Goal: Transaction & Acquisition: Download file/media

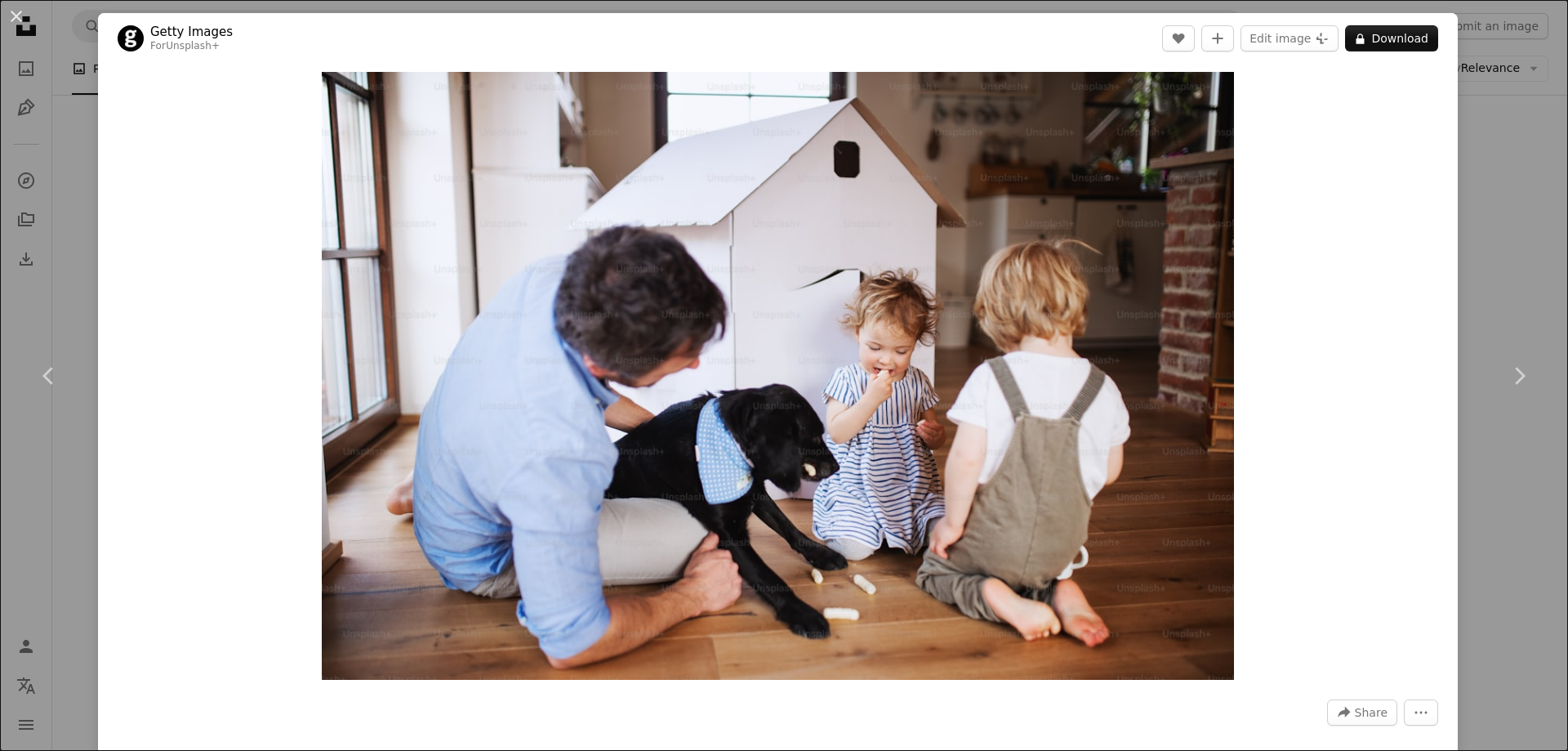
scroll to position [38617, 0]
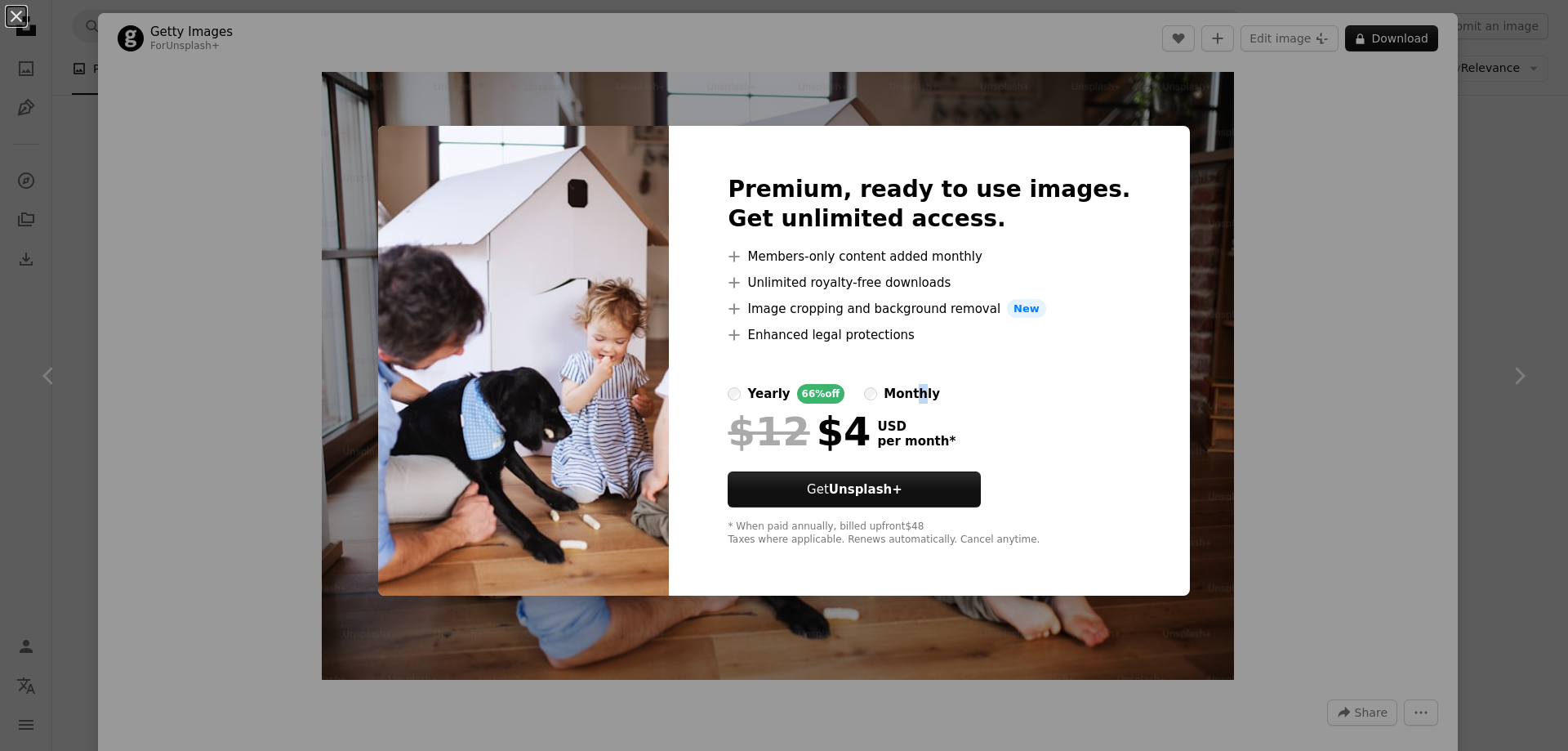
click at [933, 392] on div "monthly" at bounding box center [912, 393] width 57 height 20
click at [906, 396] on div "monthly" at bounding box center [912, 393] width 57 height 20
click at [1489, 223] on div "An X shape Premium, ready to use images. Get unlimited access. A plus sign Memb…" at bounding box center [784, 376] width 1568 height 751
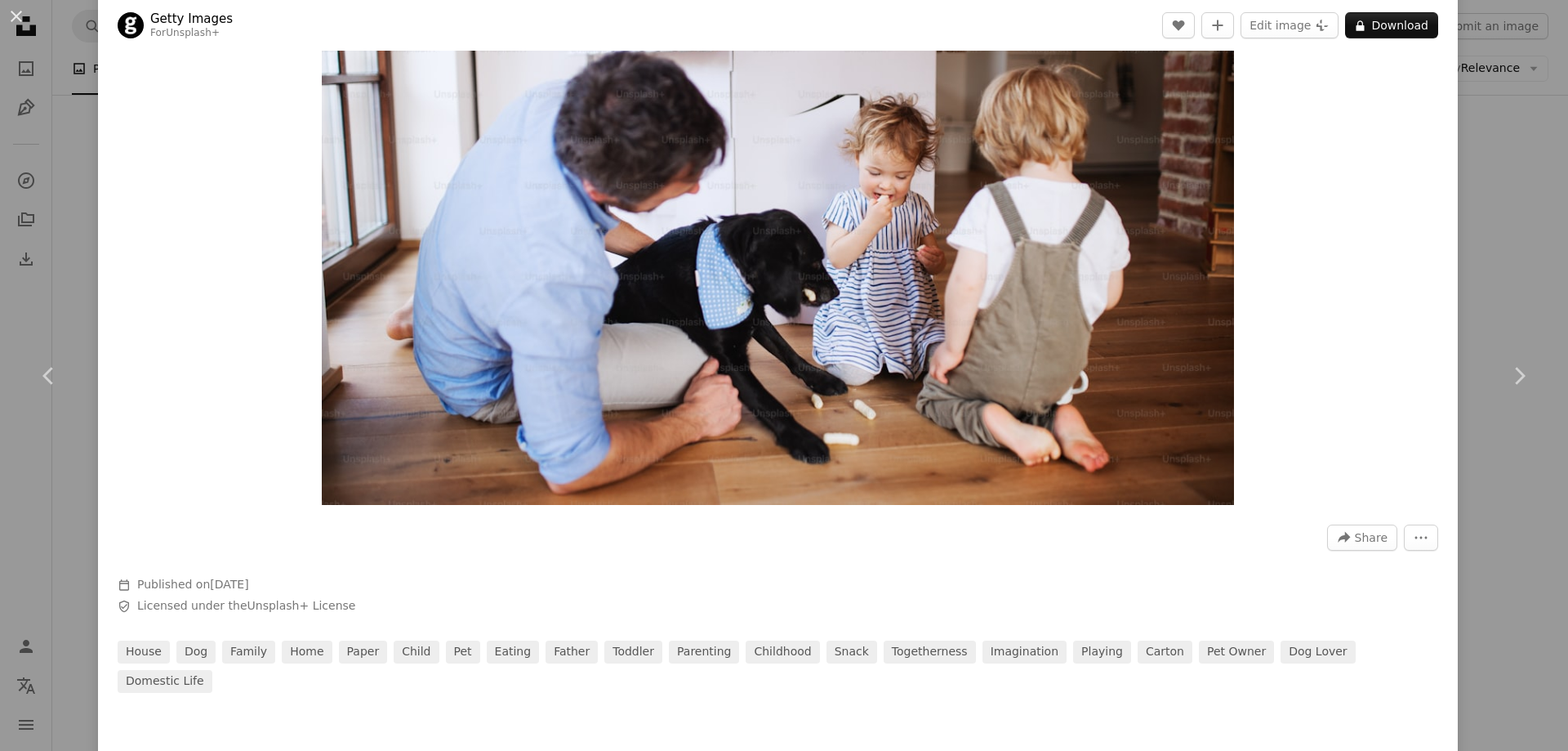
scroll to position [82, 0]
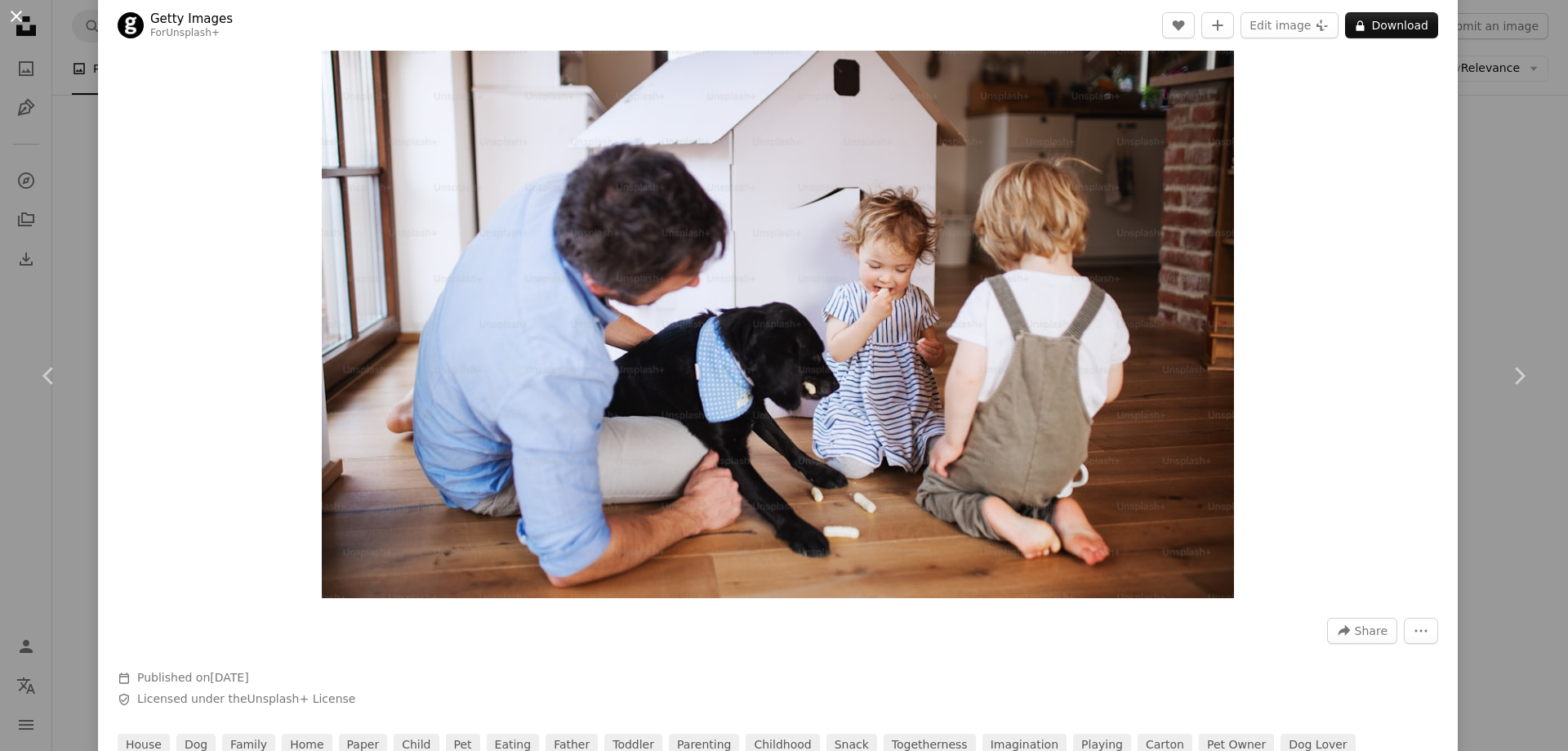
click at [16, 21] on button "An X shape" at bounding box center [16, 16] width 20 height 20
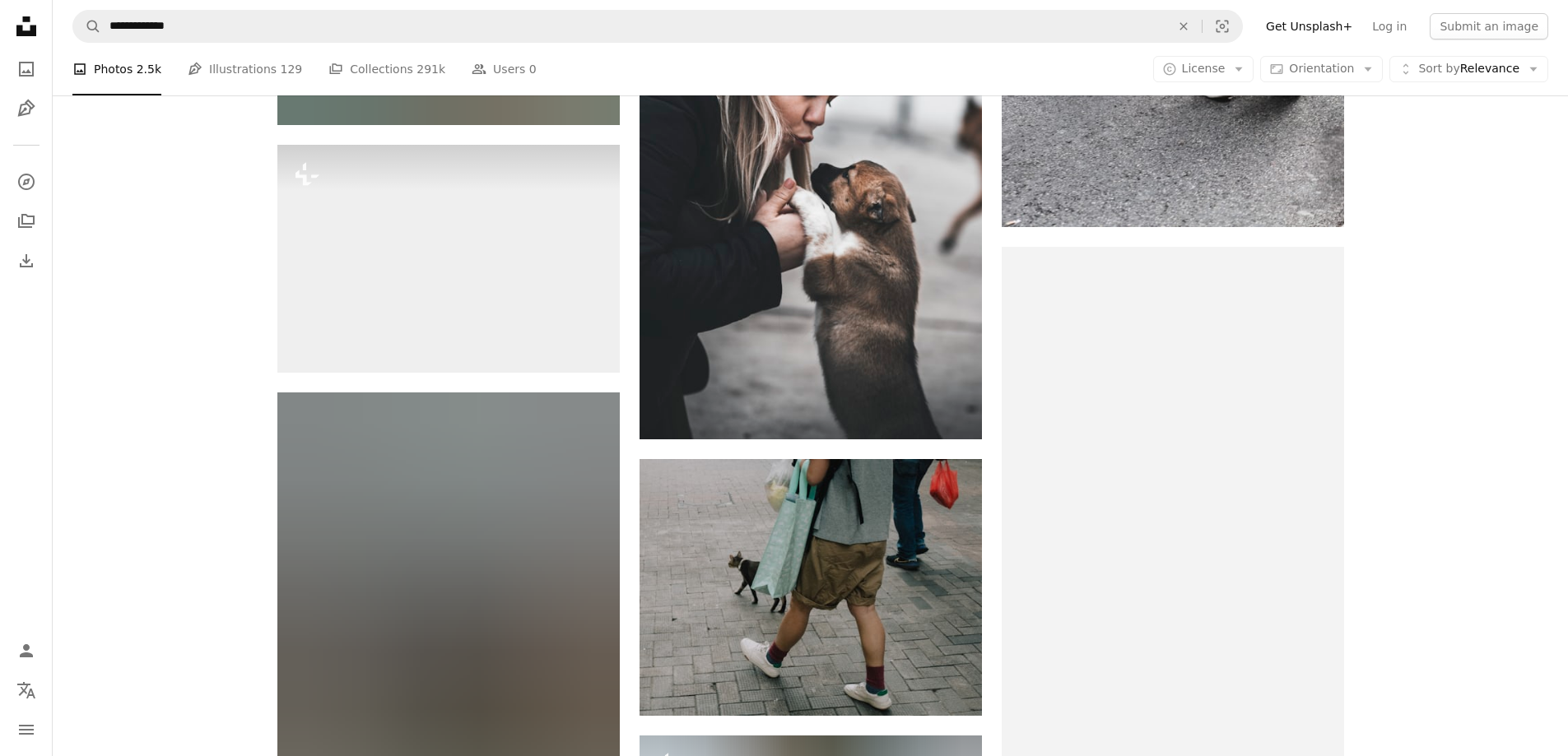
scroll to position [42657, 0]
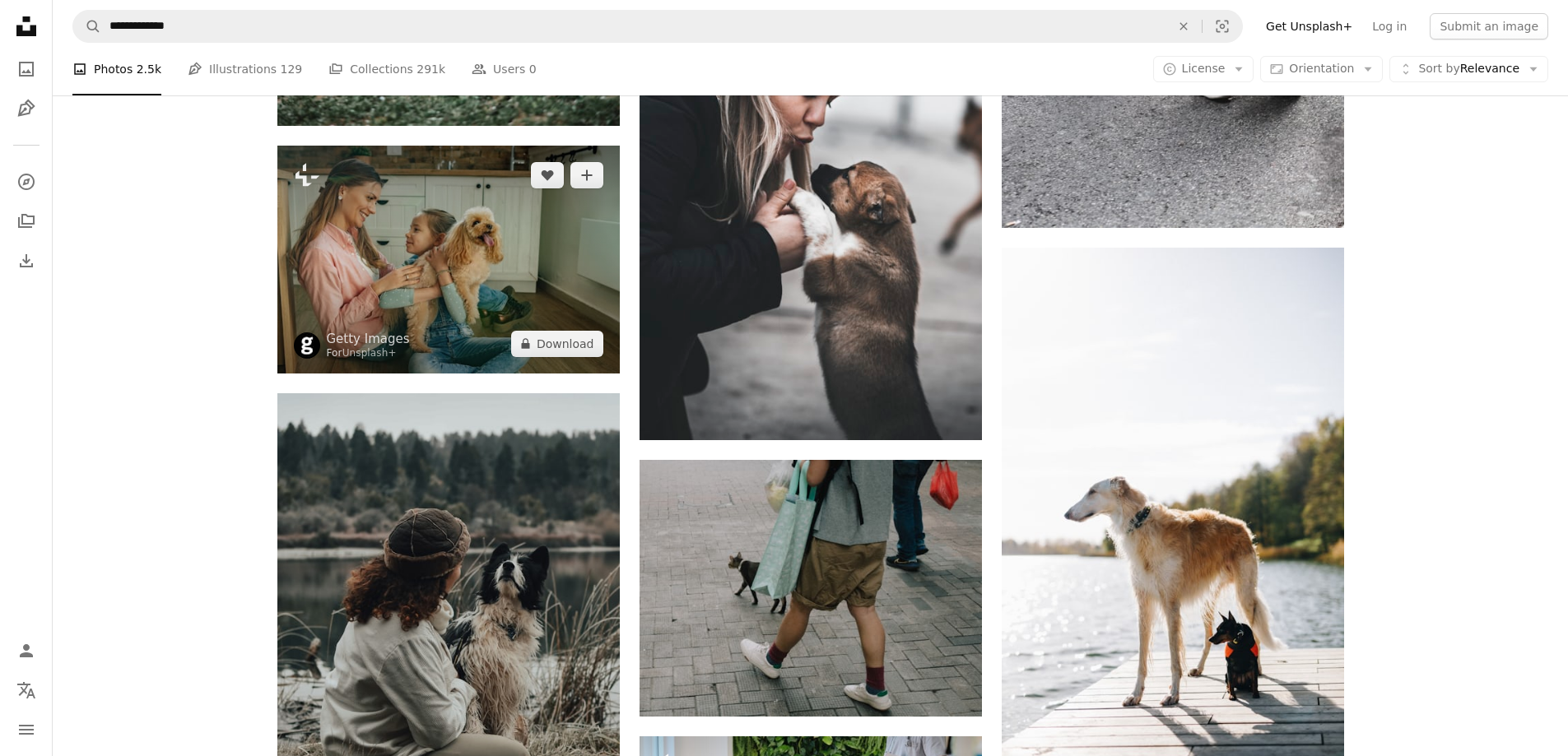
click at [479, 282] on img at bounding box center [449, 259] width 342 height 228
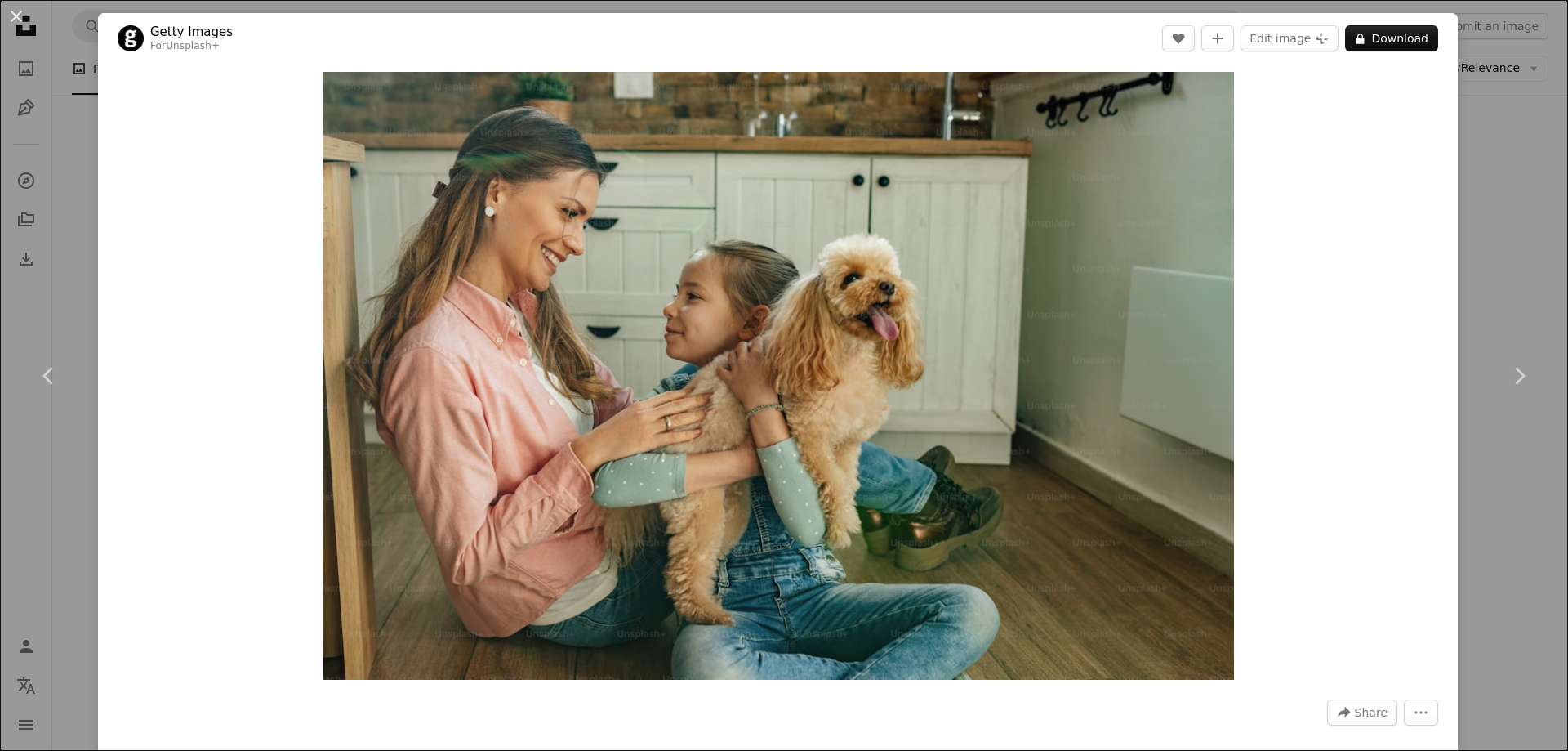
click at [1499, 216] on div "An X shape Chevron left Chevron right Getty Images For Unsplash+ A heart A plus…" at bounding box center [784, 376] width 1568 height 751
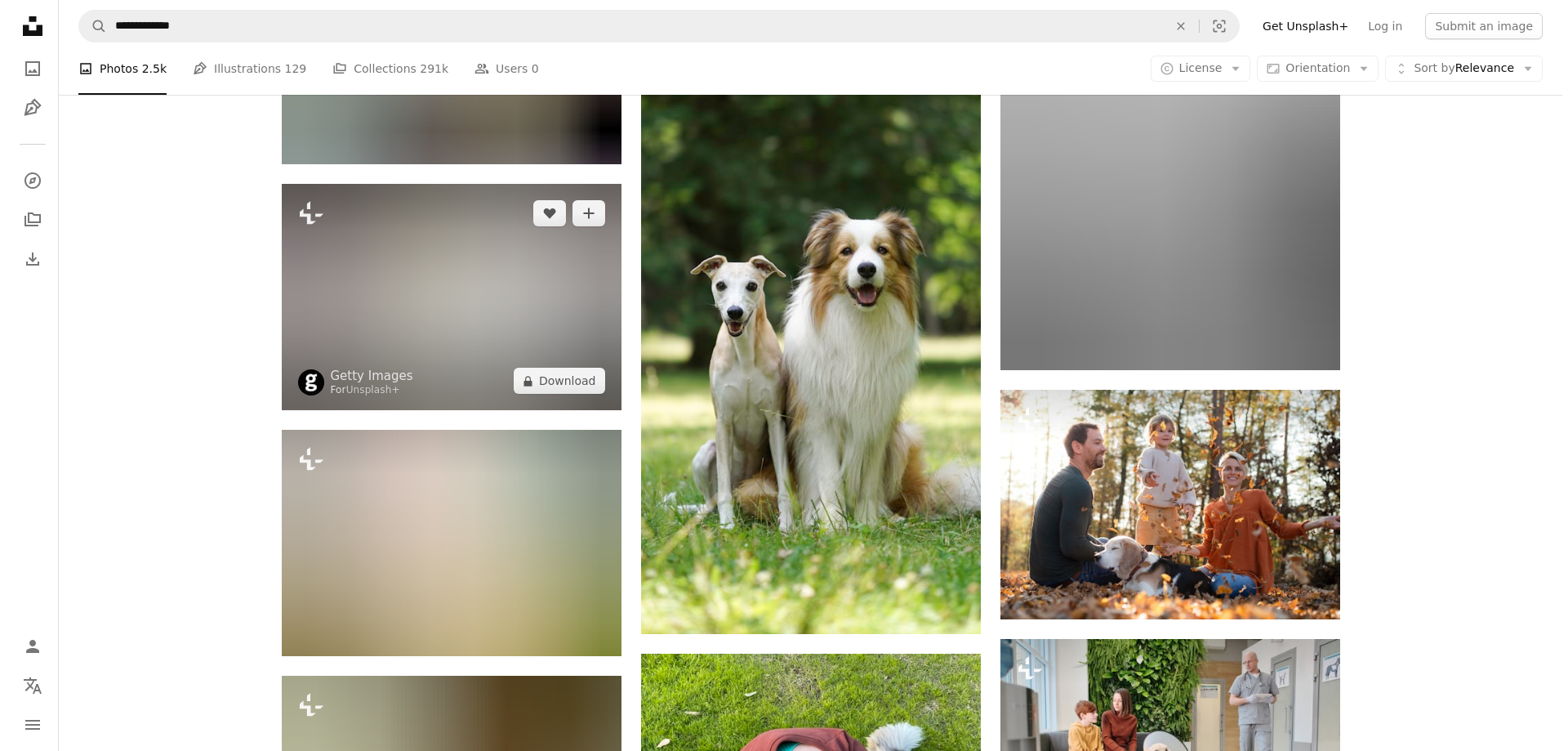
scroll to position [57326, 0]
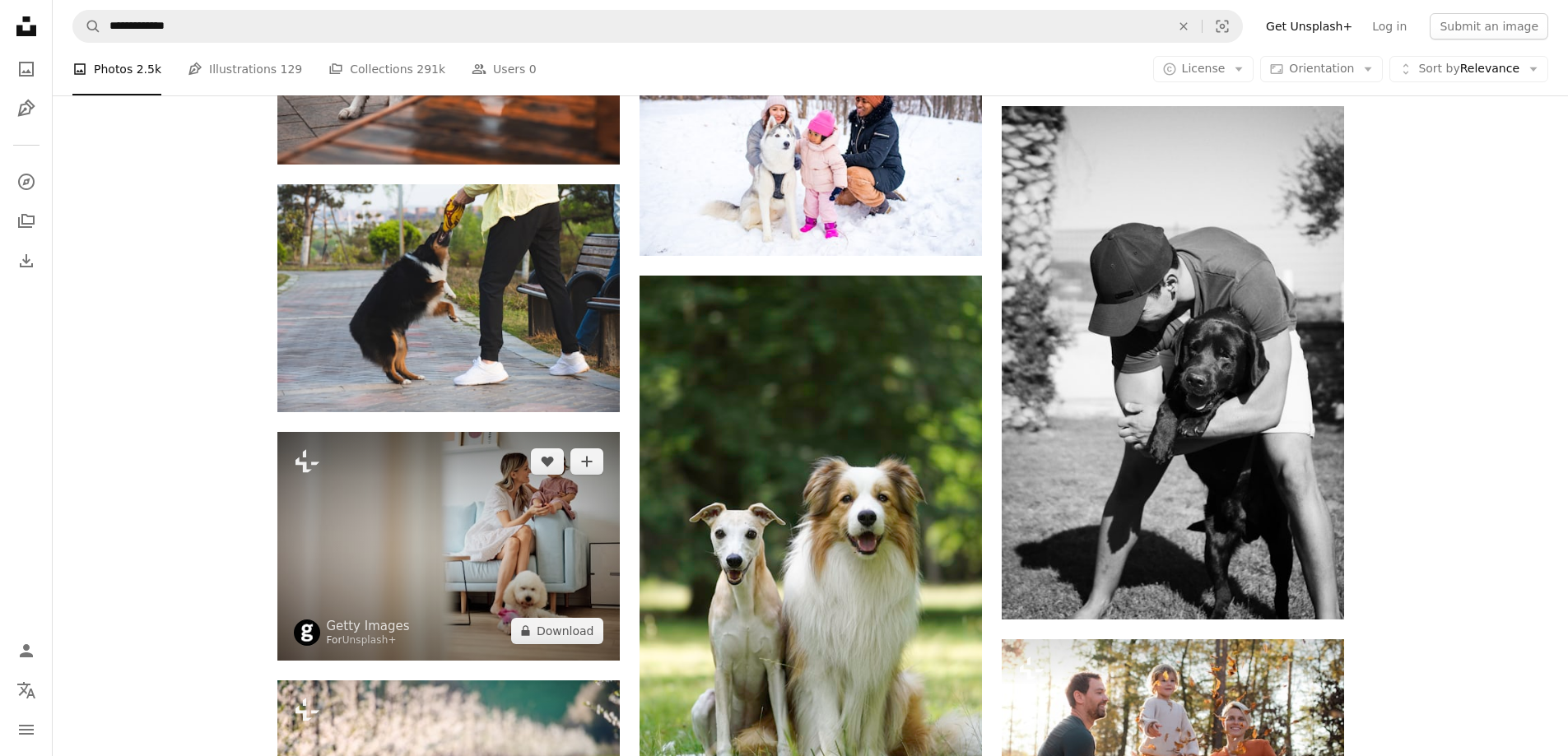
click at [496, 518] on img at bounding box center [449, 546] width 342 height 229
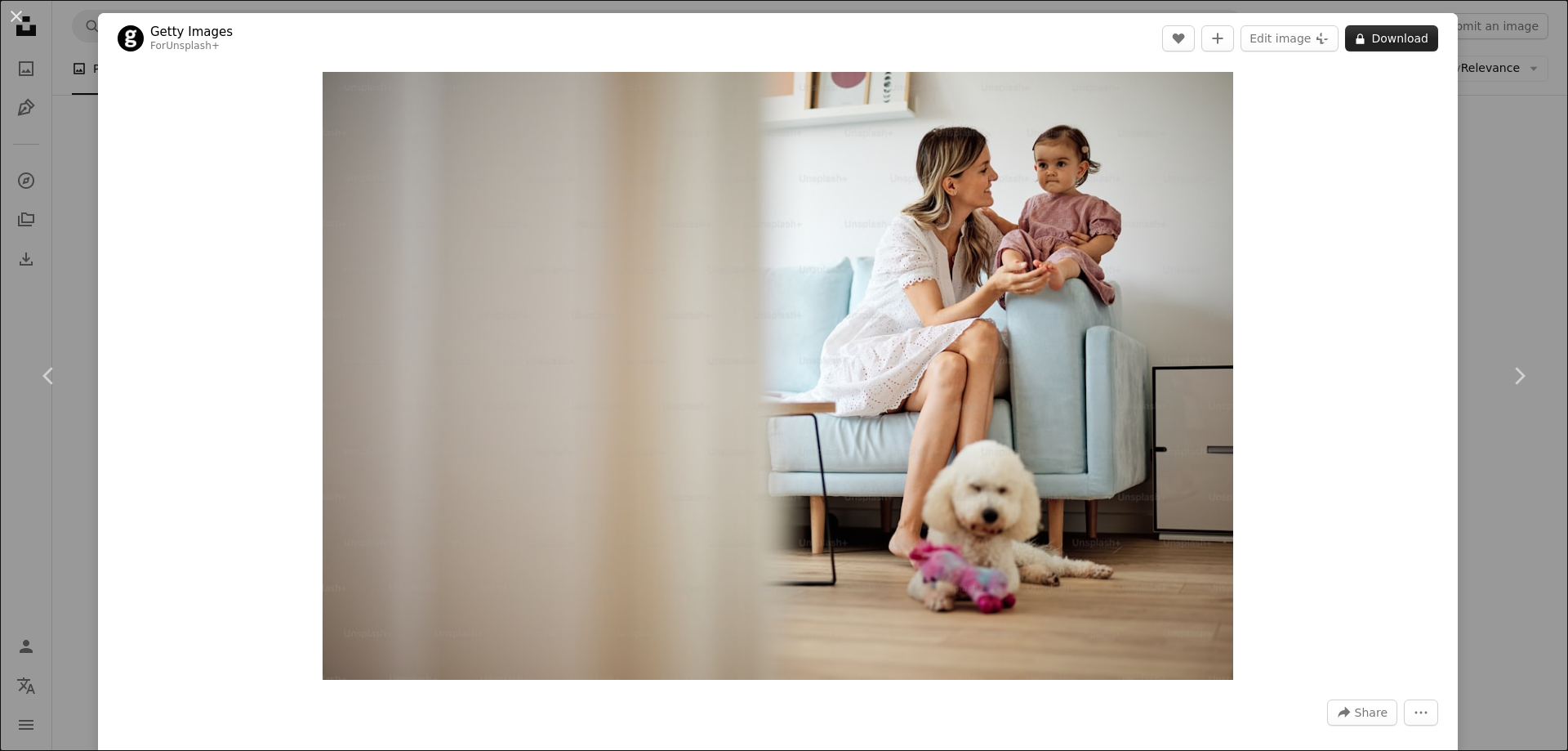
click at [1388, 39] on button "A lock Download" at bounding box center [1391, 39] width 93 height 26
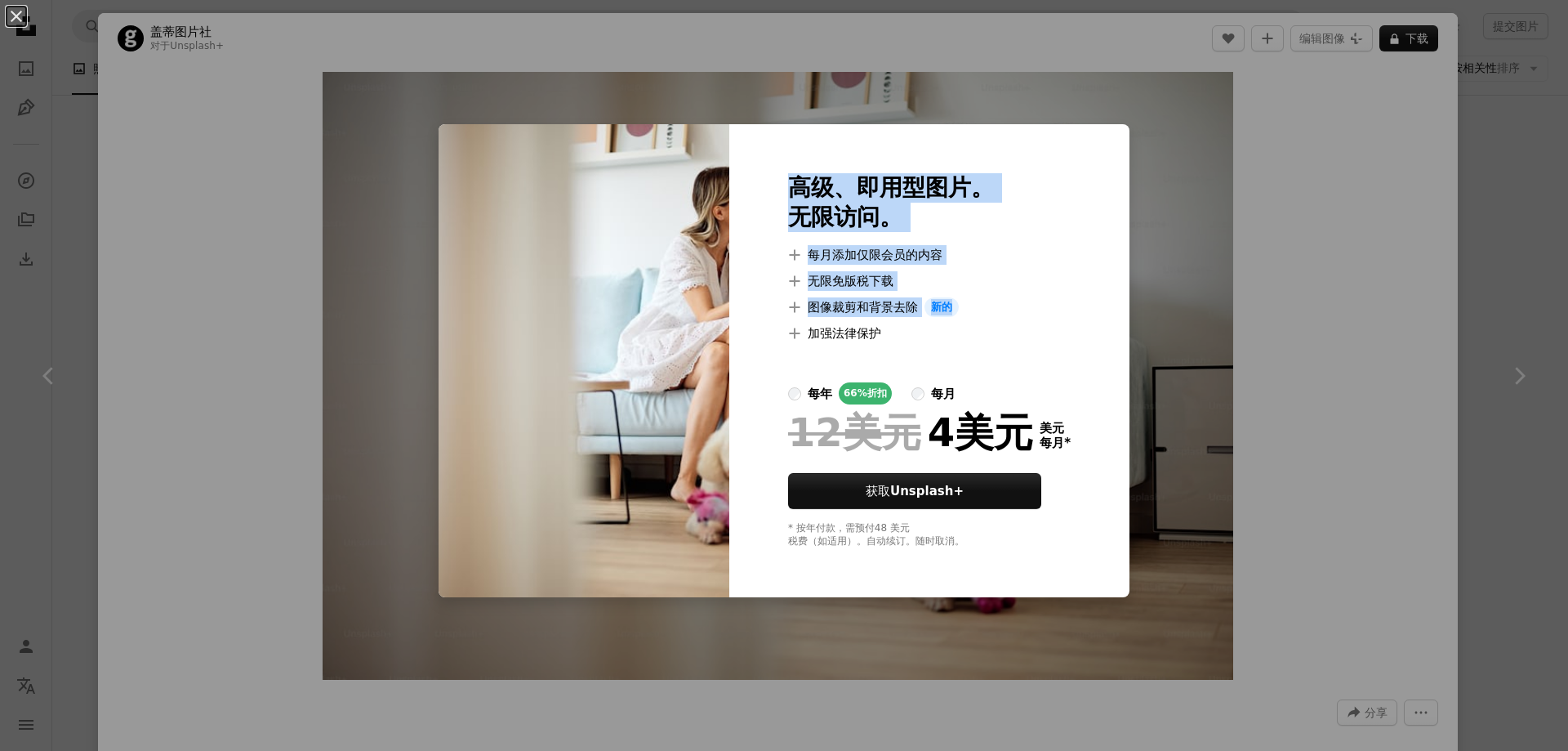
drag, startPoint x: 784, startPoint y: 186, endPoint x: 949, endPoint y: 308, distance: 205.2
click at [949, 308] on div "高级、即用型图片。 无限访问。 A plus sign 每月添加仅限会员的内容 A plus sign 无限免版税下载 A plus sign 图像裁剪和背景…" at bounding box center [929, 360] width 400 height 473
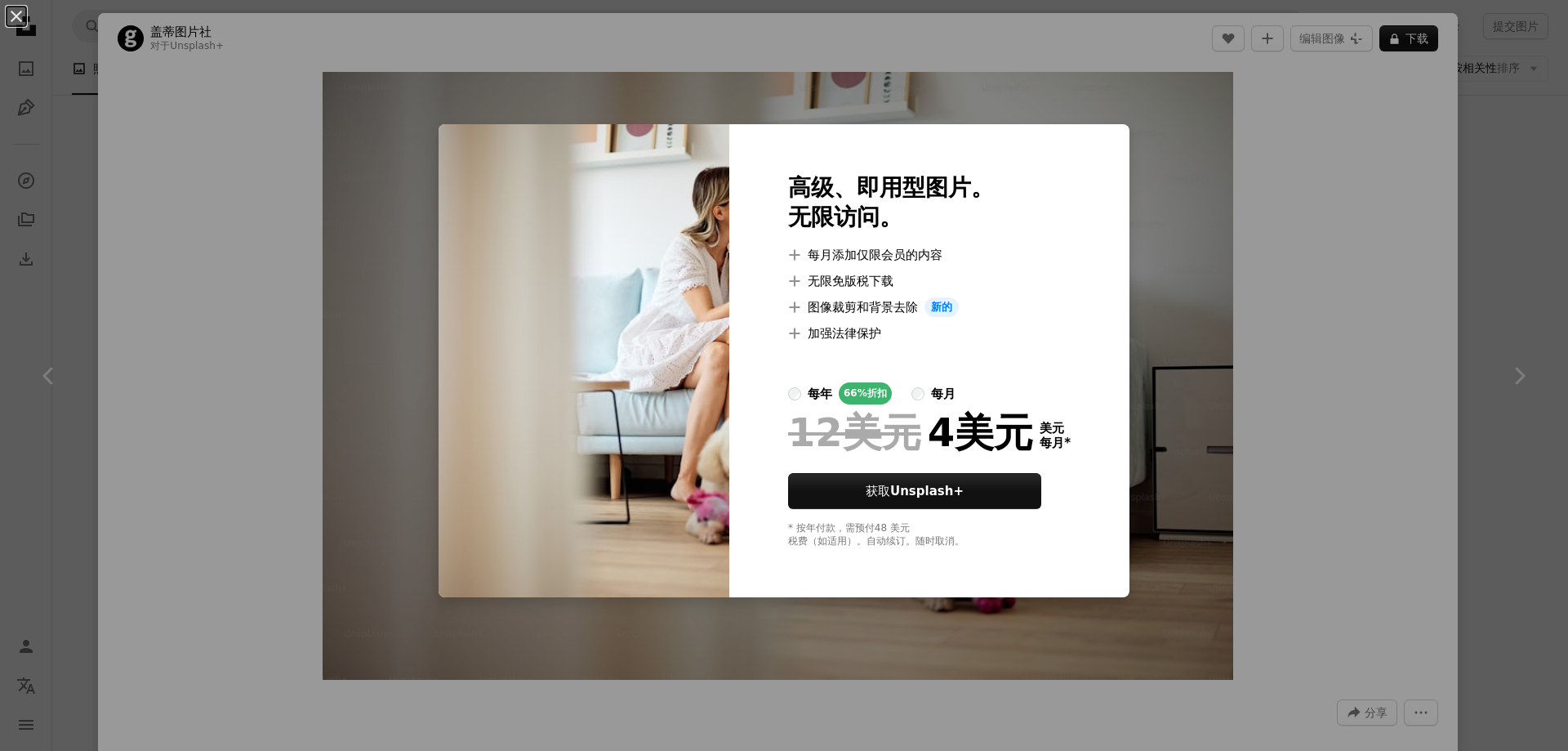
click at [979, 332] on li "A plus sign 加强法律保护" at bounding box center [930, 333] width 283 height 20
click at [942, 401] on div "每月" at bounding box center [943, 393] width 25 height 20
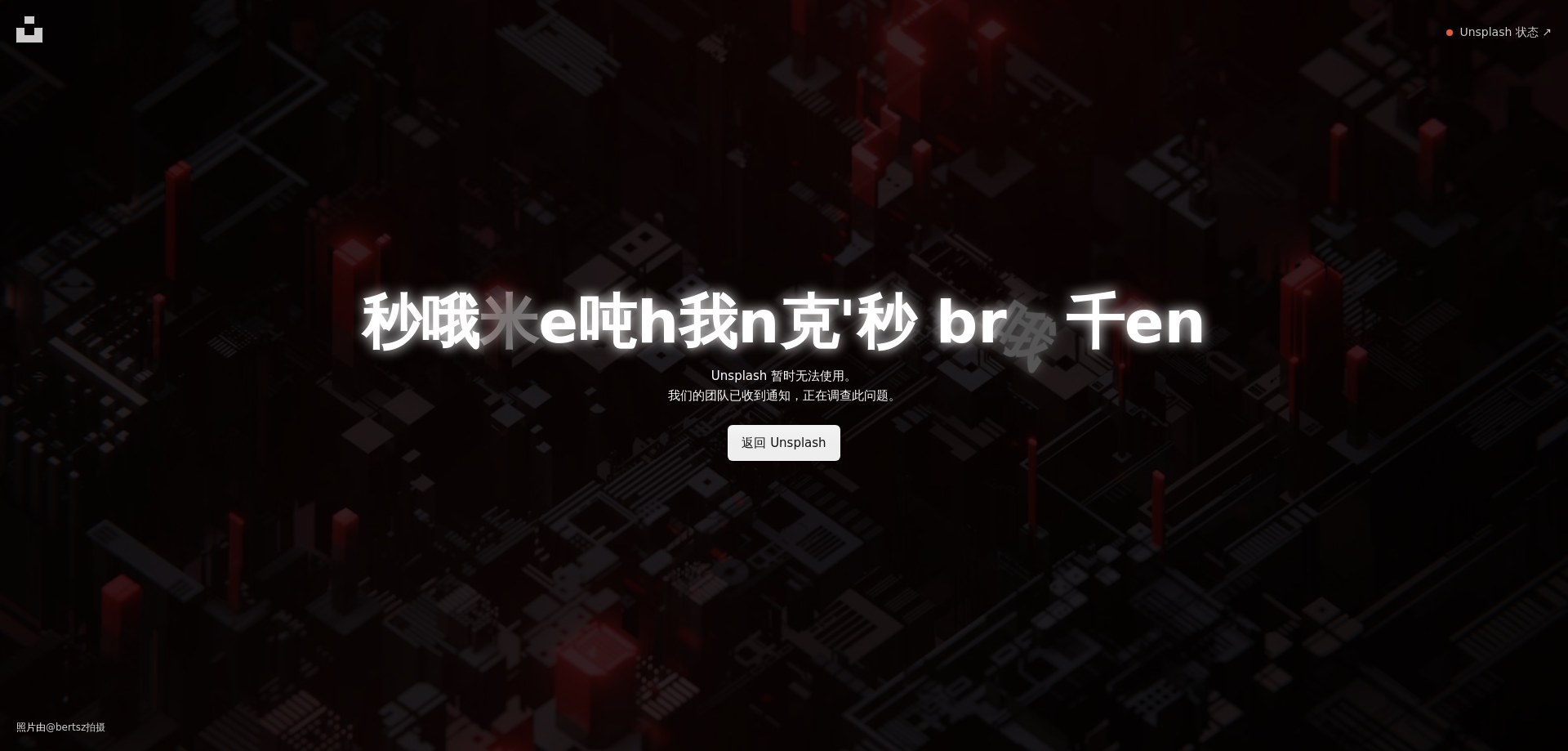
click at [808, 436] on font "返回 Unsplash" at bounding box center [783, 443] width 84 height 15
